Goal: Find specific page/section: Find specific page/section

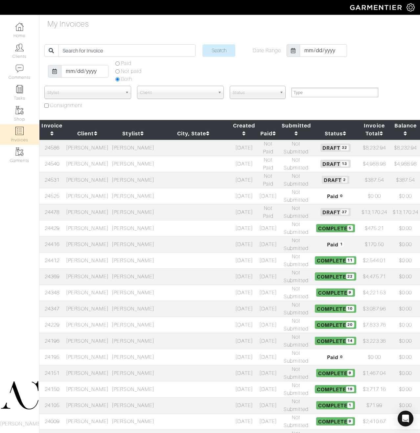
select select
click at [109, 159] on td "[PERSON_NAME]" at bounding box center [87, 164] width 46 height 16
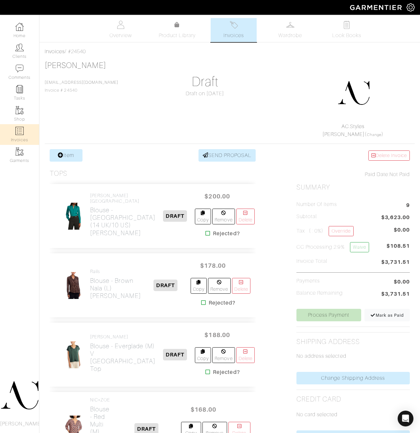
click at [19, 131] on img at bounding box center [19, 131] width 8 height 8
select select
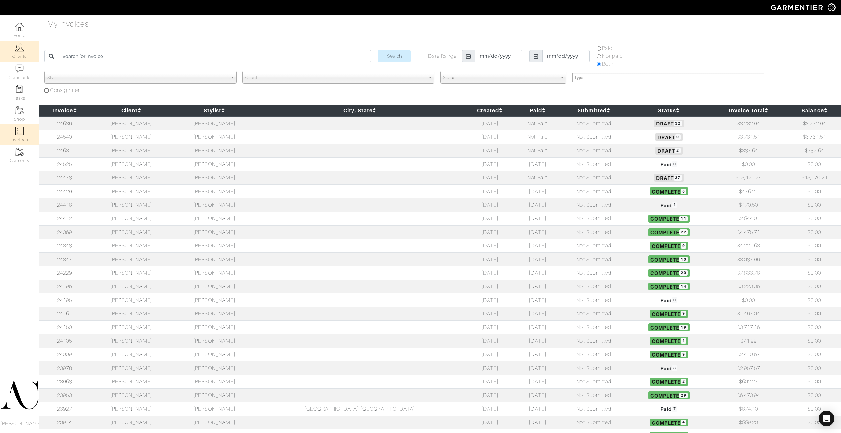
click at [19, 46] on img at bounding box center [19, 47] width 8 height 8
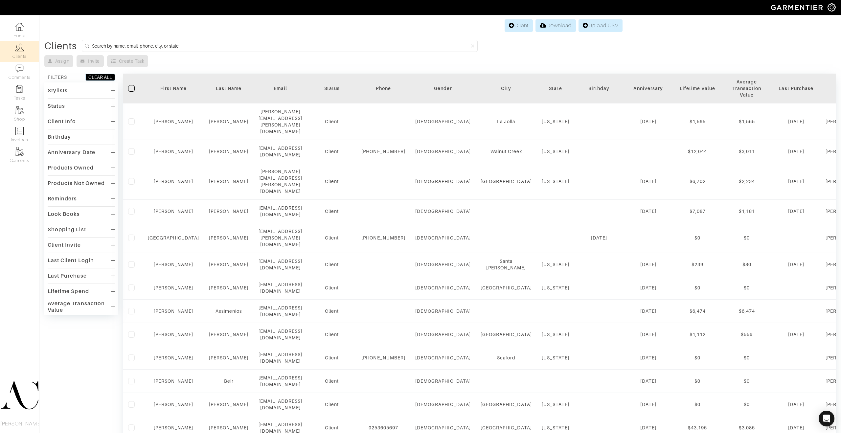
click at [136, 46] on input at bounding box center [281, 46] width 378 height 8
type input "katie"
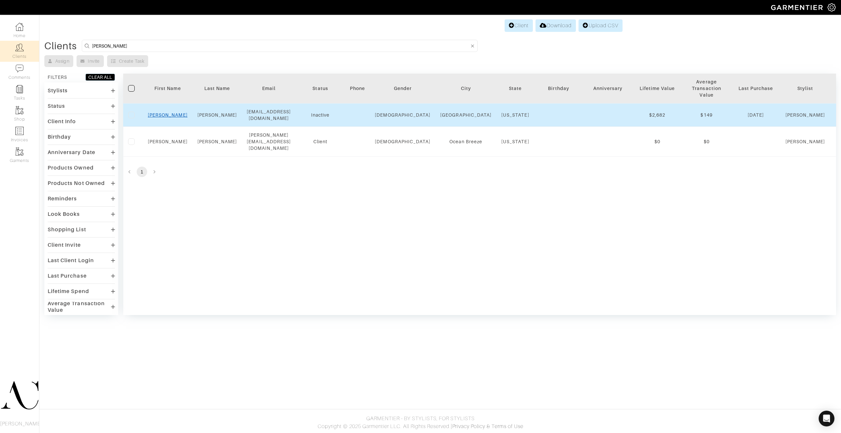
click at [170, 113] on link "Katie" at bounding box center [168, 114] width 40 height 5
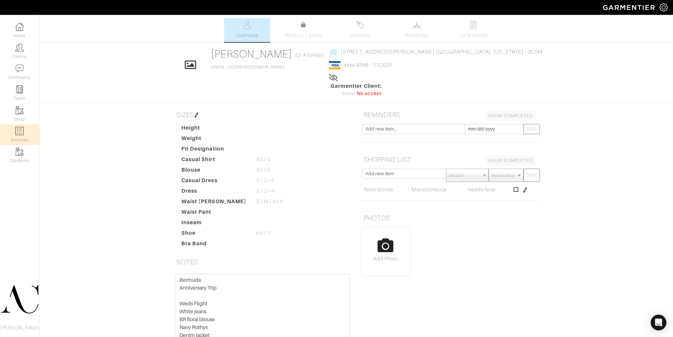
click at [23, 130] on img at bounding box center [19, 131] width 8 height 8
select select
